Goal: Find specific page/section: Find specific page/section

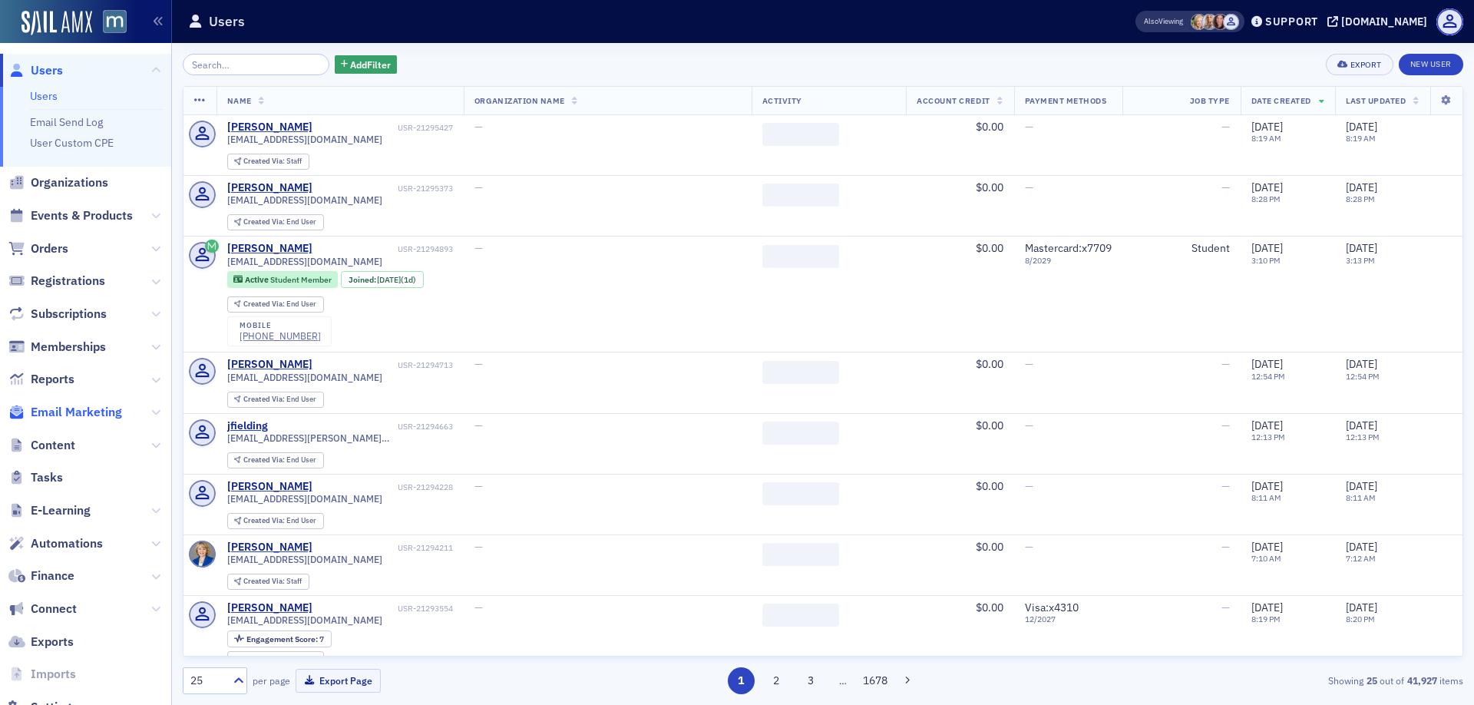
click at [62, 411] on span "Email Marketing" at bounding box center [76, 412] width 91 height 17
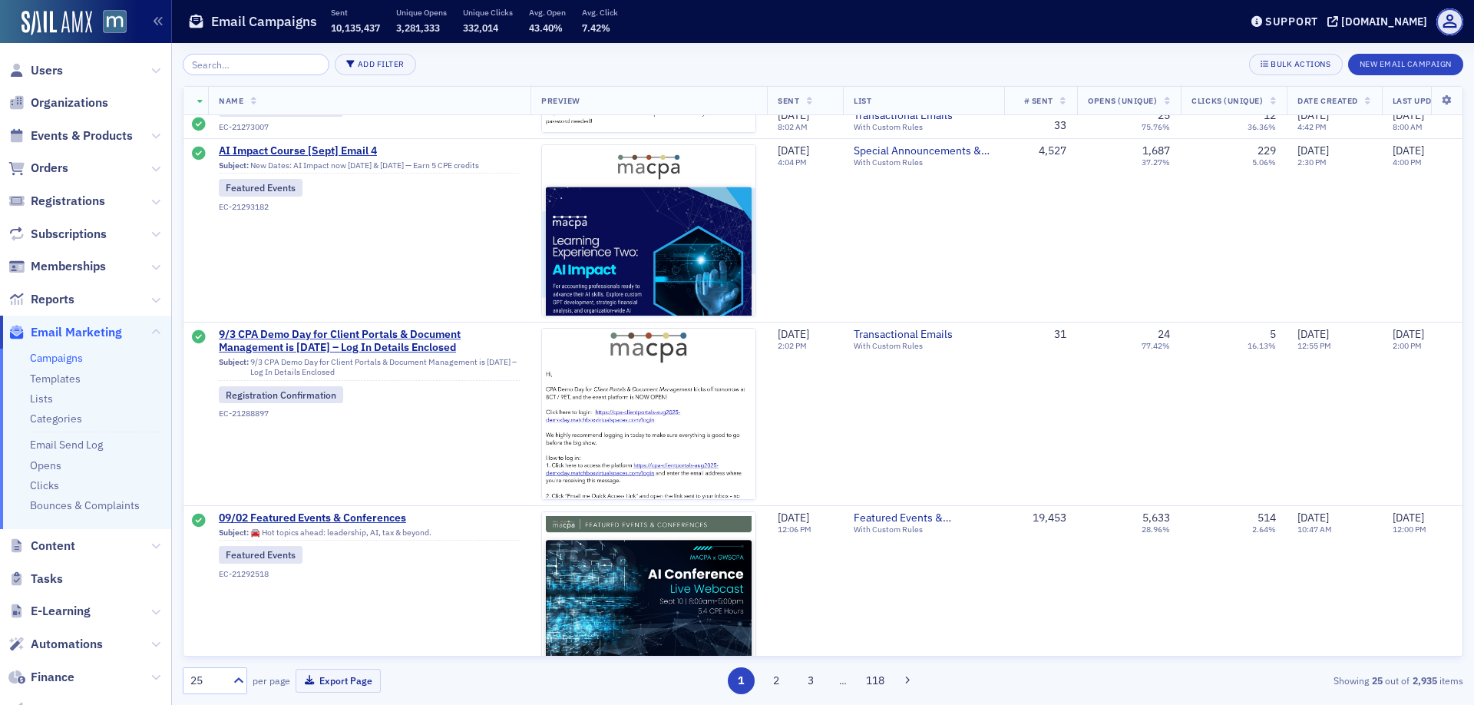
scroll to position [1368, 0]
